Goal: Use online tool/utility: Utilize a website feature to perform a specific function

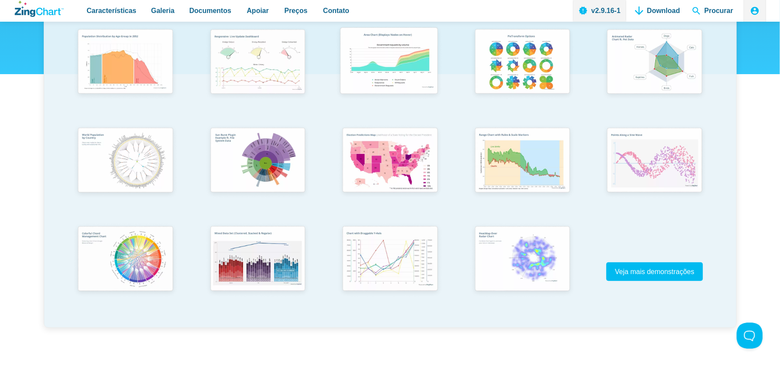
scroll to position [172, 0]
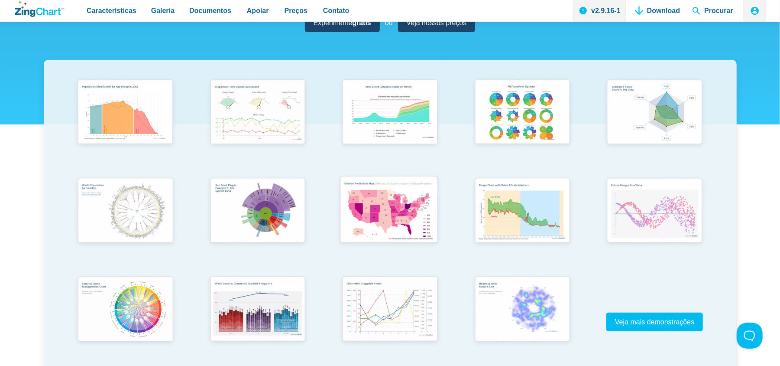
click at [390, 208] on img "Conteúdo do aplicativo" at bounding box center [389, 211] width 109 height 78
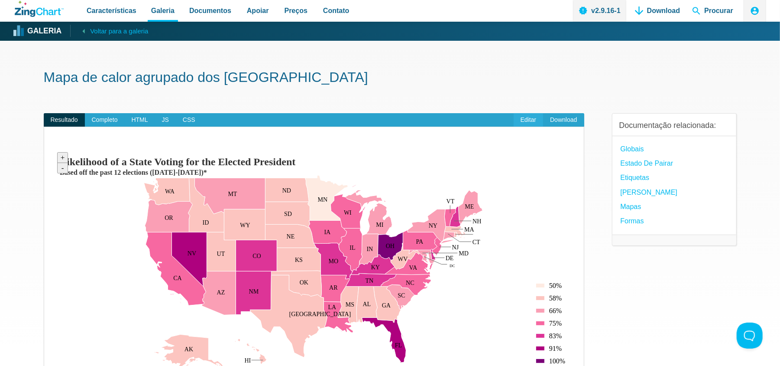
click at [525, 113] on link "Editar" at bounding box center [529, 120] width 30 height 14
click at [94, 120] on font "Completo" at bounding box center [105, 119] width 26 height 7
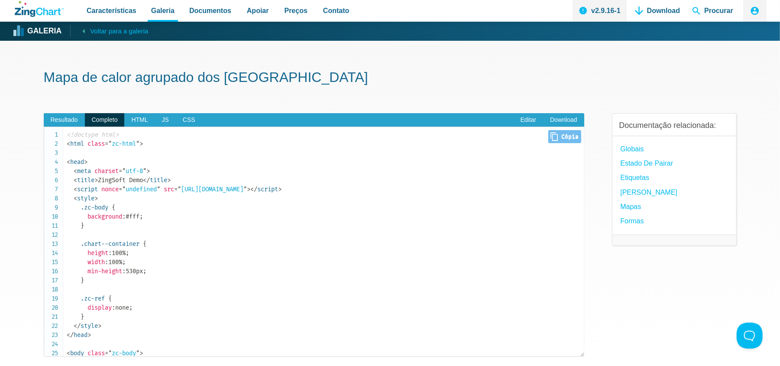
scroll to position [58, 0]
